Goal: Contribute content: Add original content to the website for others to see

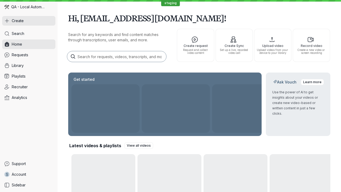
click at [29, 21] on button "Create" at bounding box center [28, 21] width 53 height 10
